Goal: Book appointment/travel/reservation

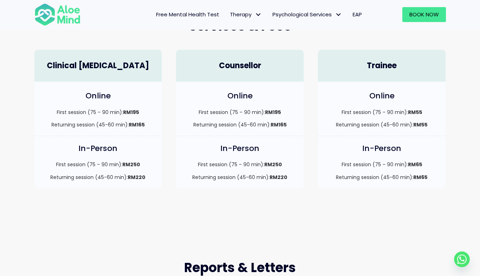
scroll to position [213, 0]
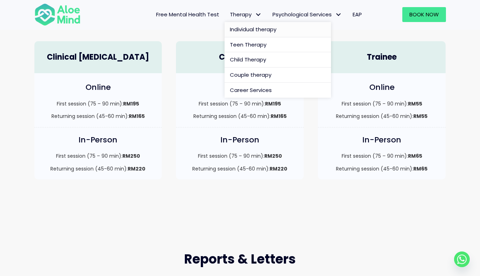
click at [255, 28] on span "Individual therapy" at bounding box center [253, 29] width 46 height 7
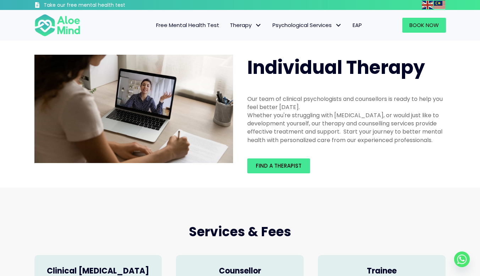
scroll to position [35, 0]
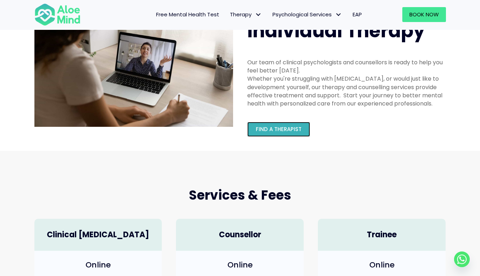
click at [275, 131] on span "Find a therapist" at bounding box center [279, 128] width 46 height 7
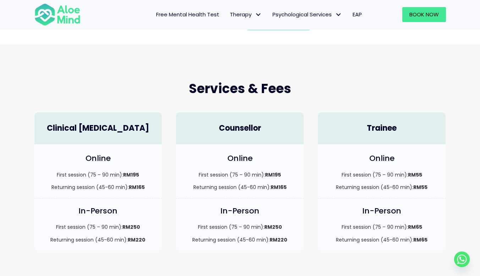
scroll to position [106, 0]
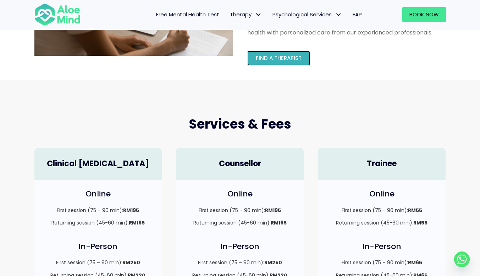
click at [277, 57] on span "Find a therapist" at bounding box center [279, 57] width 46 height 7
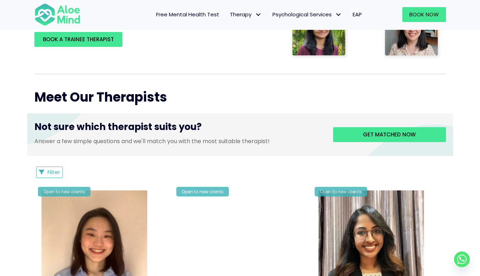
scroll to position [284, 0]
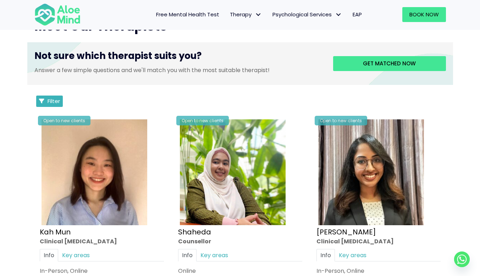
click at [56, 103] on span "Filter" at bounding box center [54, 100] width 12 height 7
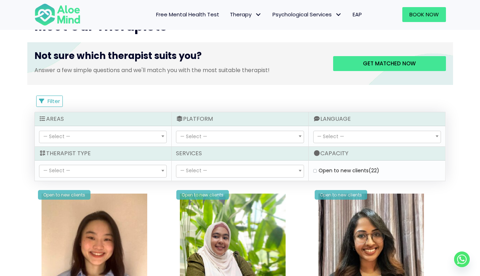
click at [128, 172] on span "— Select —" at bounding box center [102, 171] width 127 height 12
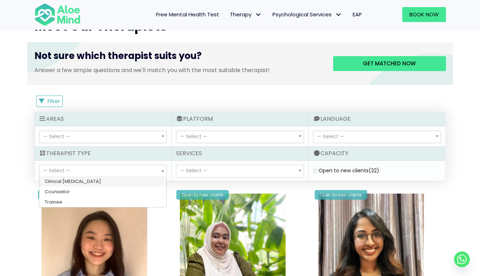
select select "15"
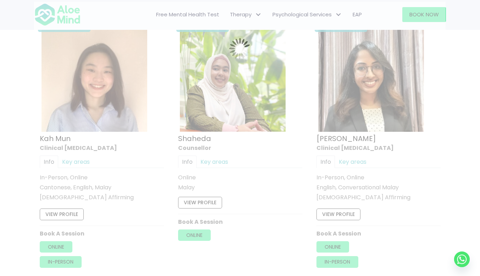
scroll to position [379, 0]
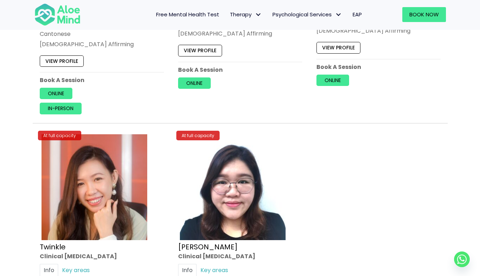
scroll to position [1621, 0]
